Goal: Find specific page/section: Find specific page/section

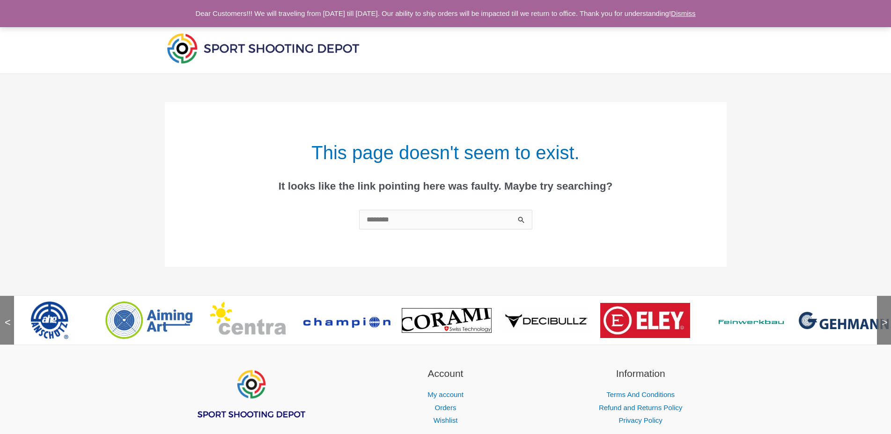
click at [355, 319] on img at bounding box center [348, 320] width 90 height 17
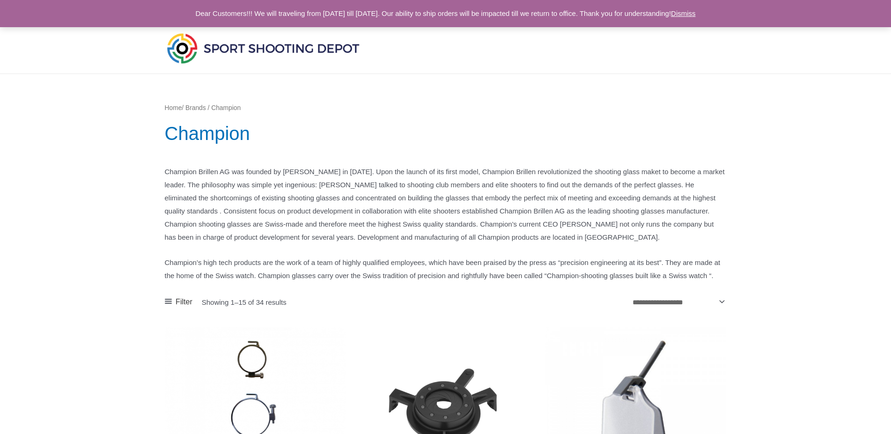
click at [202, 106] on nav "Home / Brands / Champion" at bounding box center [446, 108] width 562 height 12
click at [200, 107] on nav "Home / Brands / Champion" at bounding box center [446, 108] width 562 height 12
drag, startPoint x: 200, startPoint y: 107, endPoint x: 204, endPoint y: 110, distance: 5.1
click at [202, 110] on nav "Home / Brands / Champion" at bounding box center [446, 108] width 562 height 12
click at [196, 109] on nav "Home / Brands / Champion" at bounding box center [446, 108] width 562 height 12
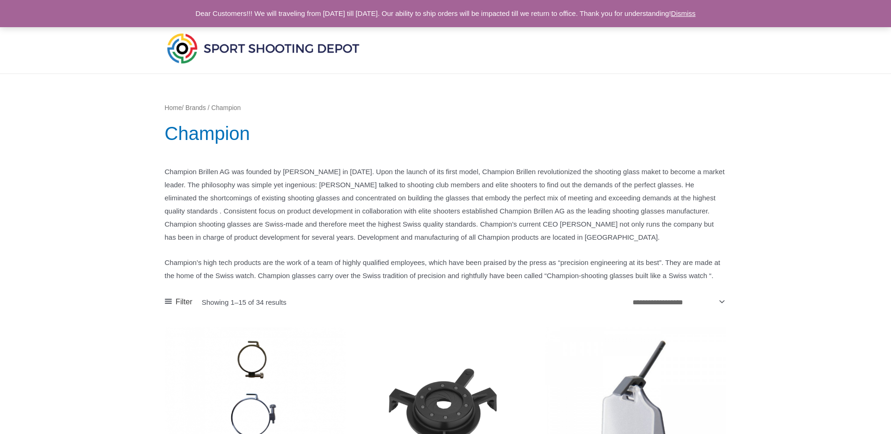
click at [177, 110] on link "Home" at bounding box center [173, 107] width 17 height 7
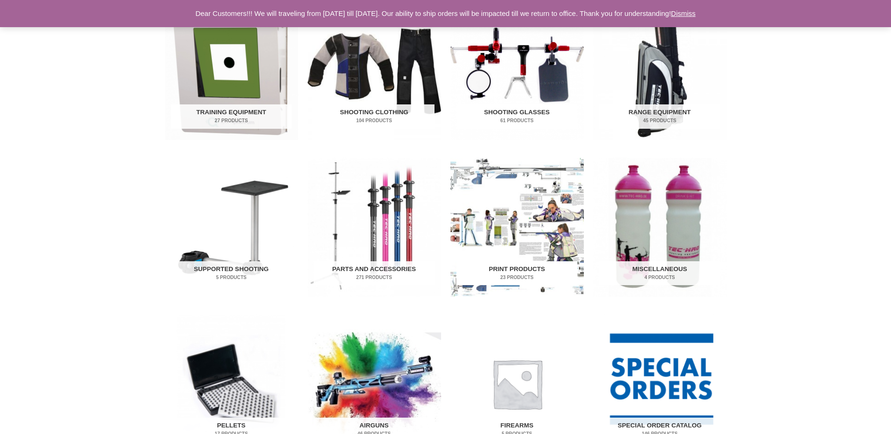
scroll to position [334, 0]
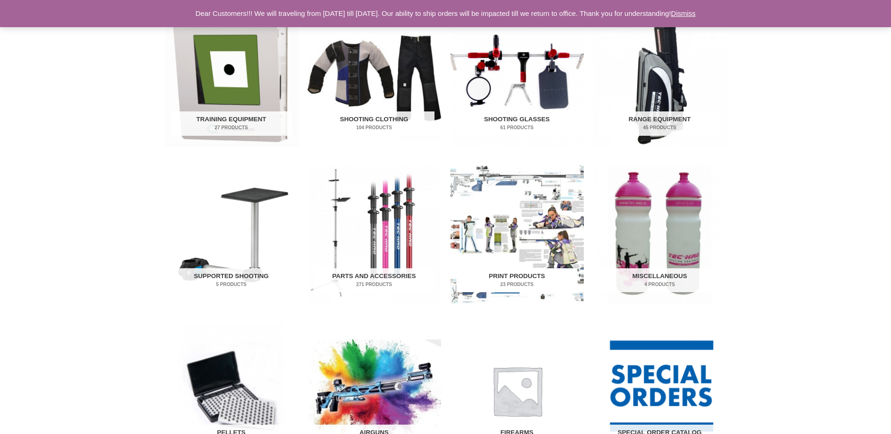
click at [527, 234] on img "Visit product category Print Products" at bounding box center [518, 234] width 134 height 139
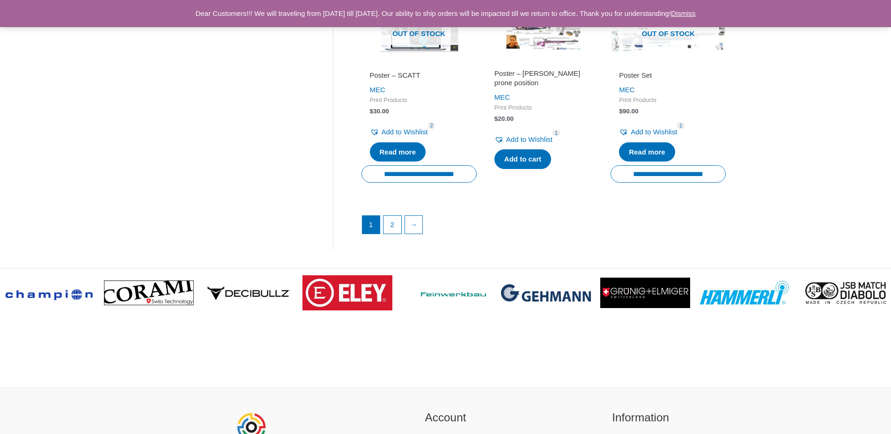
scroll to position [1338, 0]
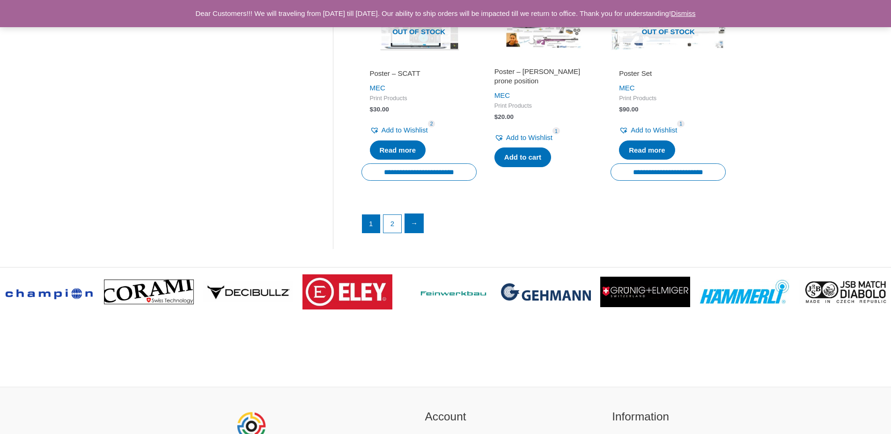
click at [418, 219] on link "→" at bounding box center [414, 223] width 19 height 19
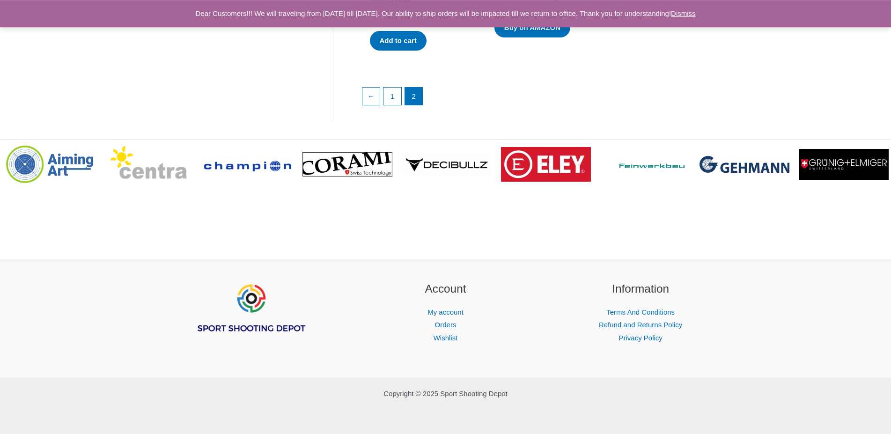
scroll to position [947, 0]
